Goal: Information Seeking & Learning: Understand process/instructions

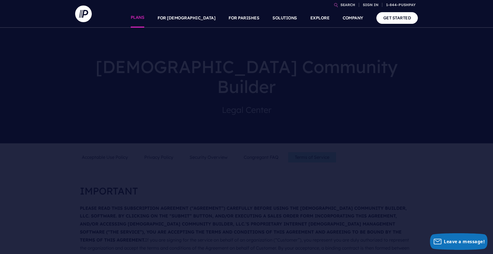
click at [145, 15] on link "PLANS" at bounding box center [138, 17] width 14 height 19
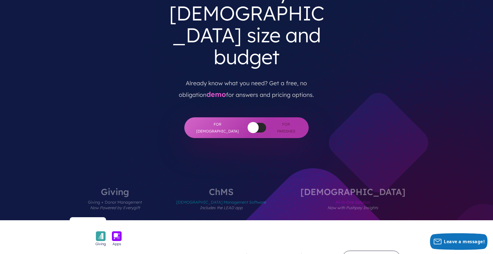
scroll to position [111, 0]
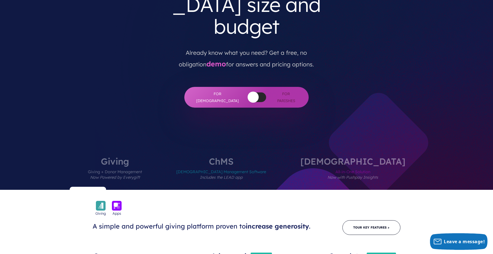
click at [248, 92] on button "button" at bounding box center [253, 97] width 11 height 11
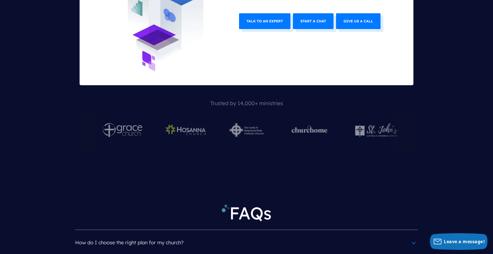
scroll to position [2351, 0]
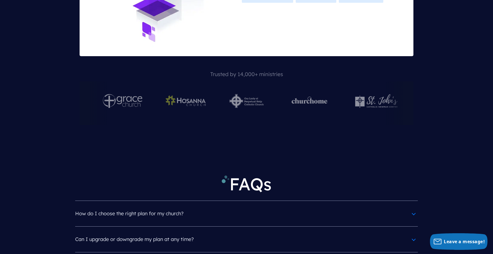
click at [244, 94] on img at bounding box center [247, 101] width 34 height 14
click at [241, 94] on img at bounding box center [247, 101] width 34 height 14
click at [207, 206] on h4 "How do I choose the right plan for my church?" at bounding box center [246, 213] width 343 height 14
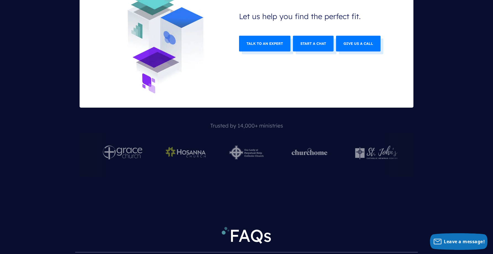
scroll to position [2295, 0]
